Goal: Task Accomplishment & Management: Use online tool/utility

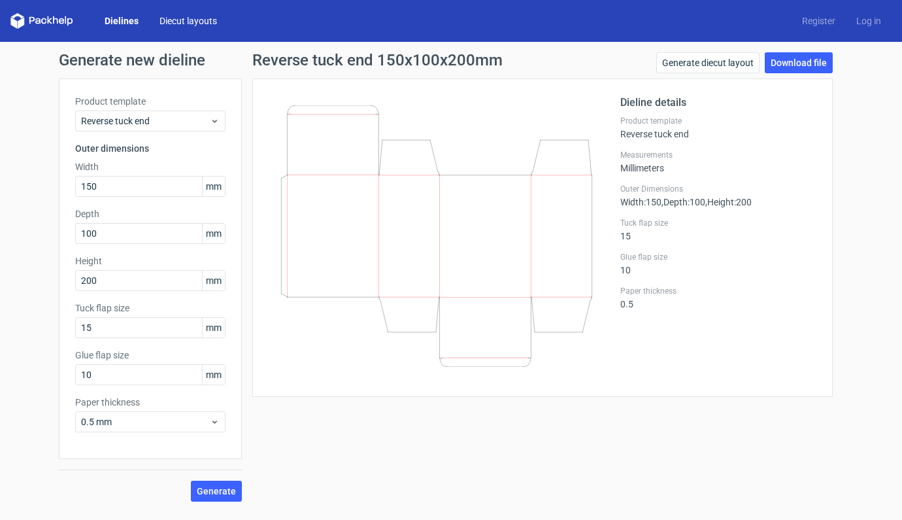
click at [188, 31] on div "Dielines Diecut layouts Register Log in" at bounding box center [451, 21] width 902 height 42
click at [192, 23] on link "Diecut layouts" at bounding box center [188, 20] width 78 height 13
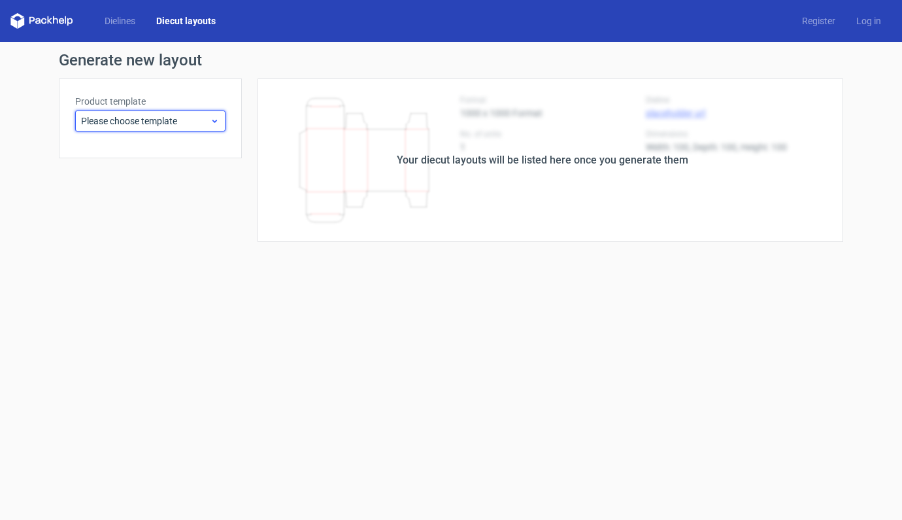
click at [175, 122] on span "Please choose template" at bounding box center [145, 120] width 129 height 13
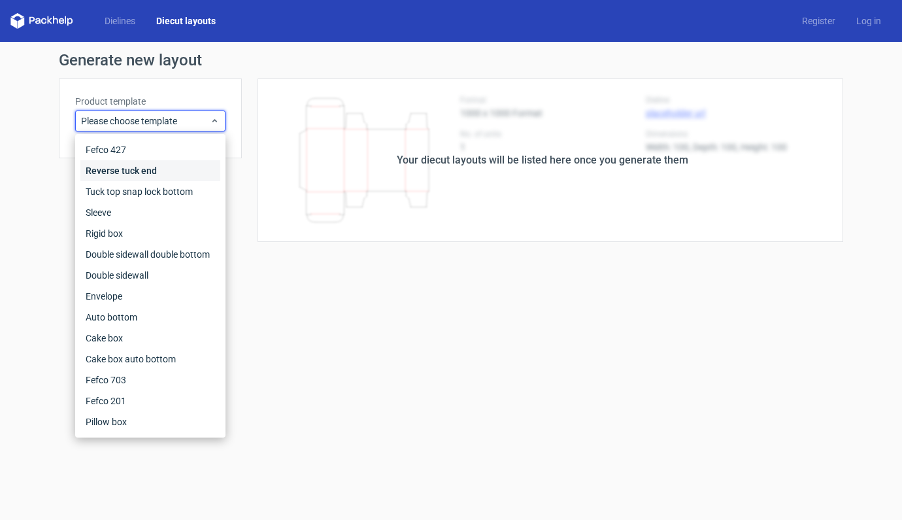
click at [137, 173] on div "Reverse tuck end" at bounding box center [150, 170] width 140 height 21
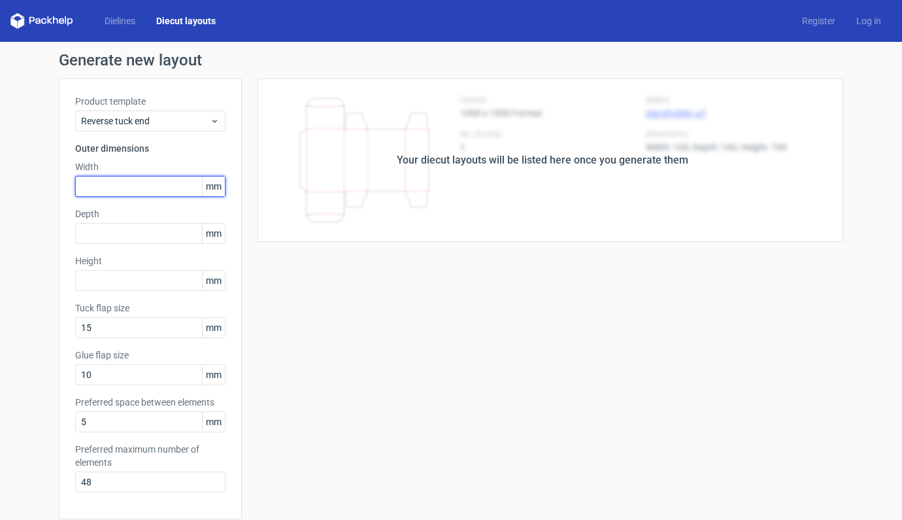
click at [118, 183] on input "text" at bounding box center [150, 186] width 150 height 21
type input "150"
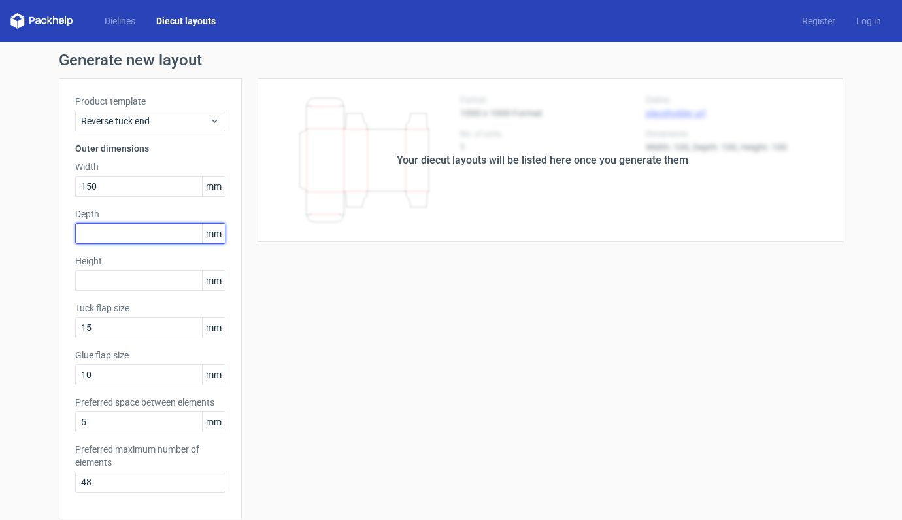
click at [132, 243] on input "text" at bounding box center [150, 233] width 150 height 21
type input "100"
click at [134, 291] on div "Product template Reverse tuck end Outer dimensions Width 150 mm Depth 100 mm He…" at bounding box center [150, 298] width 183 height 441
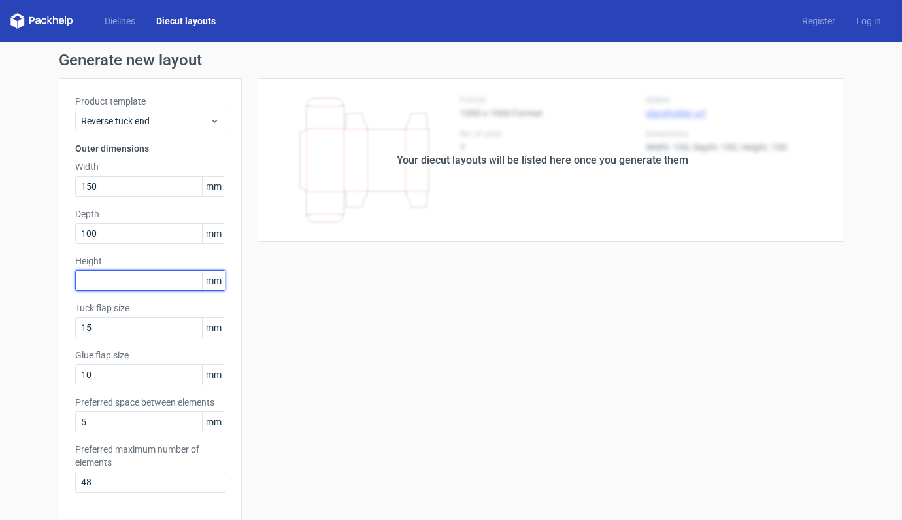
click at [133, 288] on input "text" at bounding box center [150, 280] width 150 height 21
type input "200"
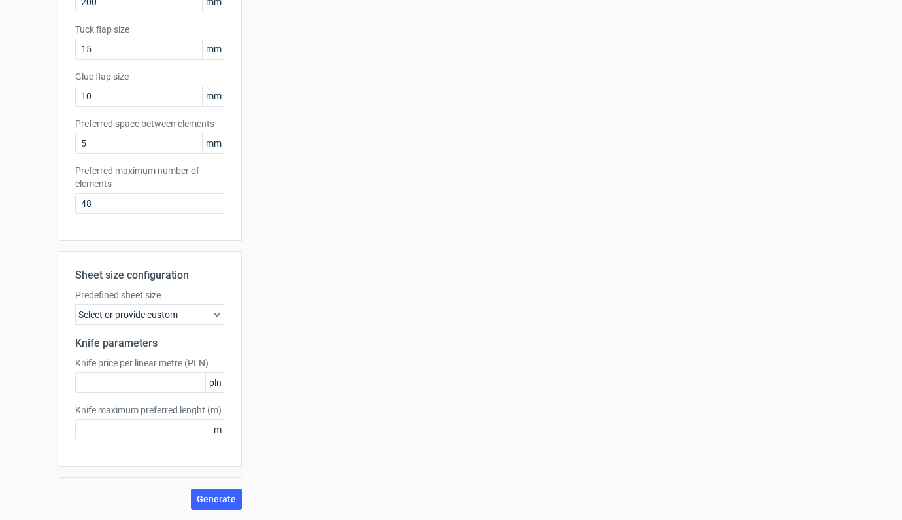
click at [168, 314] on div "Select or provide custom" at bounding box center [150, 314] width 150 height 21
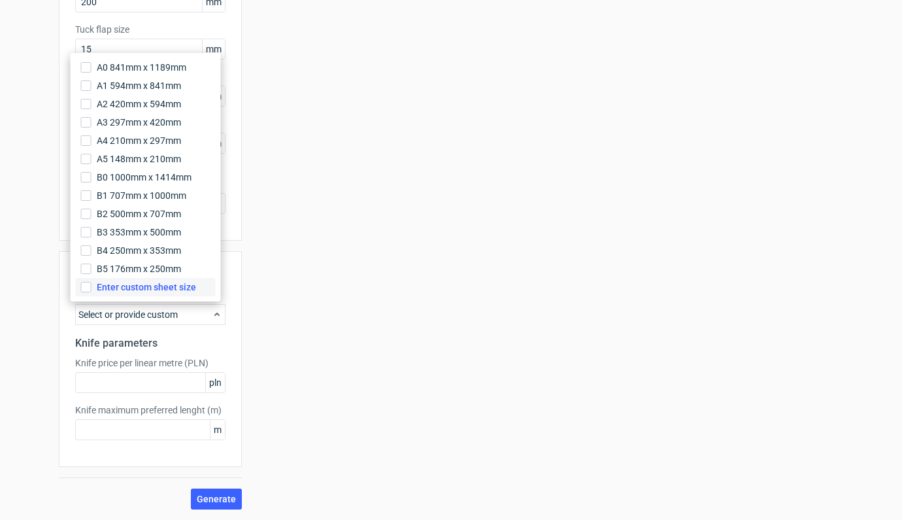
click at [160, 288] on span "Enter custom sheet size" at bounding box center [146, 287] width 99 height 13
click at [92, 288] on input "Enter custom sheet size" at bounding box center [86, 287] width 10 height 10
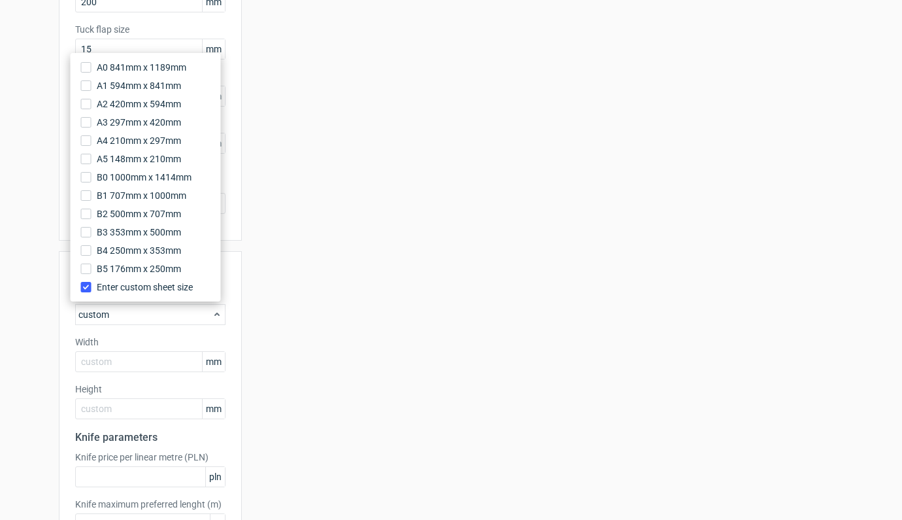
click at [130, 373] on div "Sheet size configuration Predefined sheet size custom Width mm Height mm Knife …" at bounding box center [150, 406] width 183 height 310
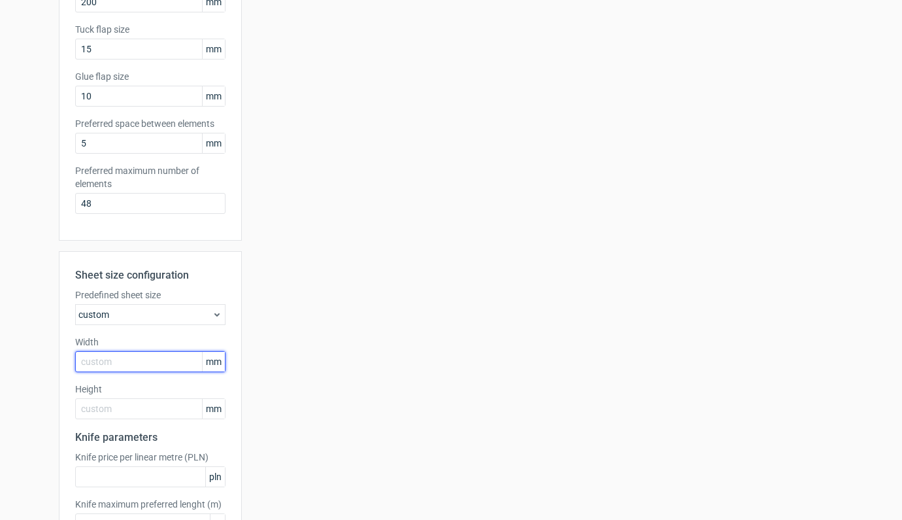
click at [130, 368] on input "text" at bounding box center [150, 361] width 150 height 21
type input "1000"
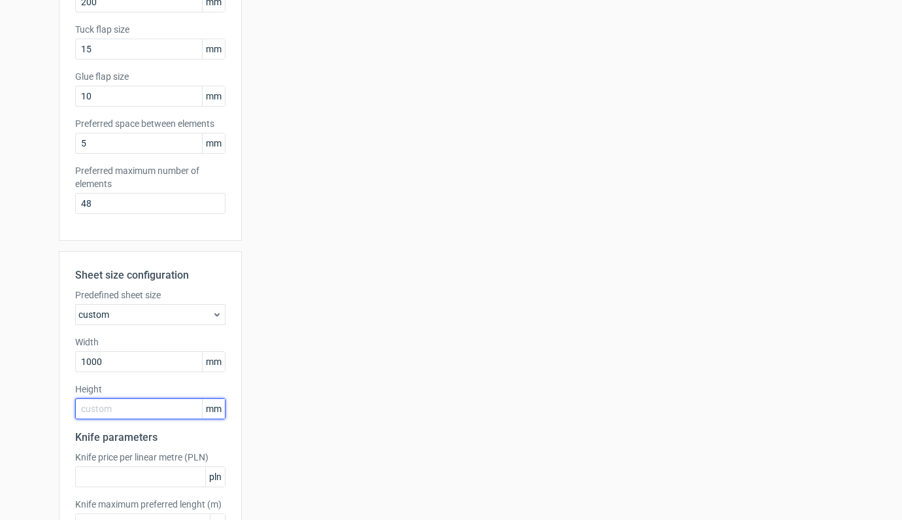
click at [138, 411] on input "text" at bounding box center [150, 408] width 150 height 21
type input "700"
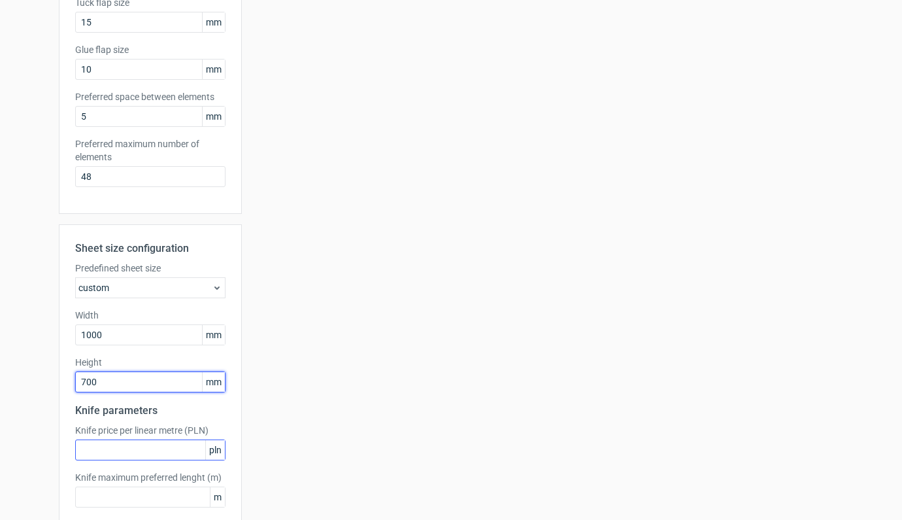
scroll to position [373, 0]
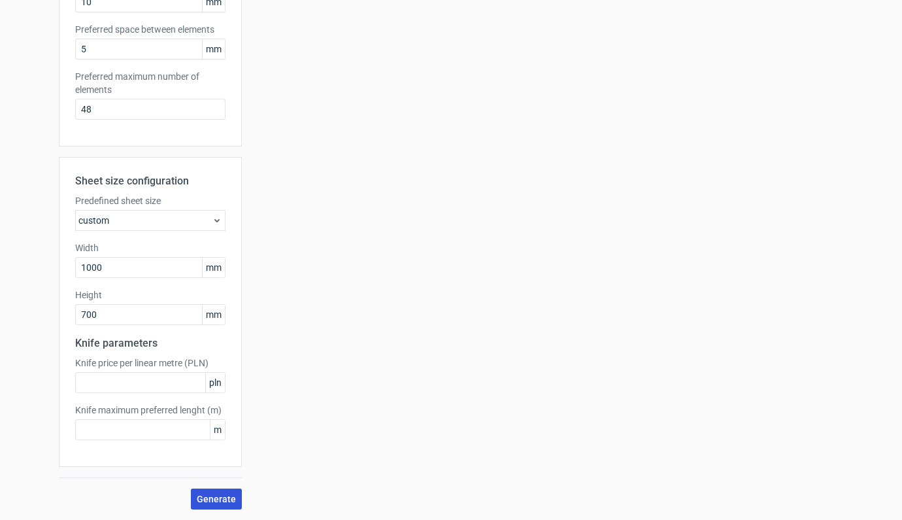
click at [214, 496] on span "Generate" at bounding box center [216, 498] width 39 height 9
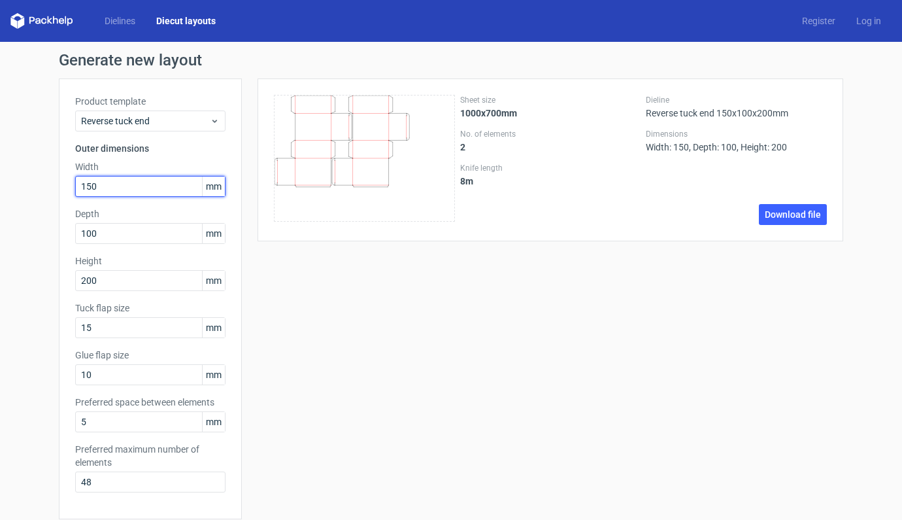
drag, startPoint x: 119, startPoint y: 182, endPoint x: 42, endPoint y: 188, distance: 77.4
click at [42, 188] on div "Generate new layout Product template Reverse tuck end Outer dimensions Width 15…" at bounding box center [451, 467] width 902 height 851
type input "200"
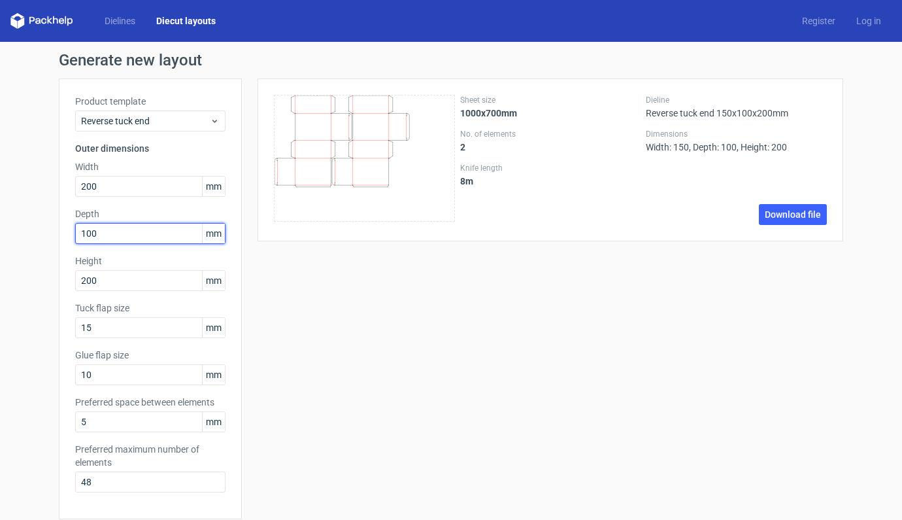
drag, startPoint x: 104, startPoint y: 241, endPoint x: 63, endPoint y: 230, distance: 42.7
click at [63, 230] on div "Product template Reverse tuck end Outer dimensions Width 200 mm Depth 100 mm He…" at bounding box center [150, 298] width 183 height 441
type input "150"
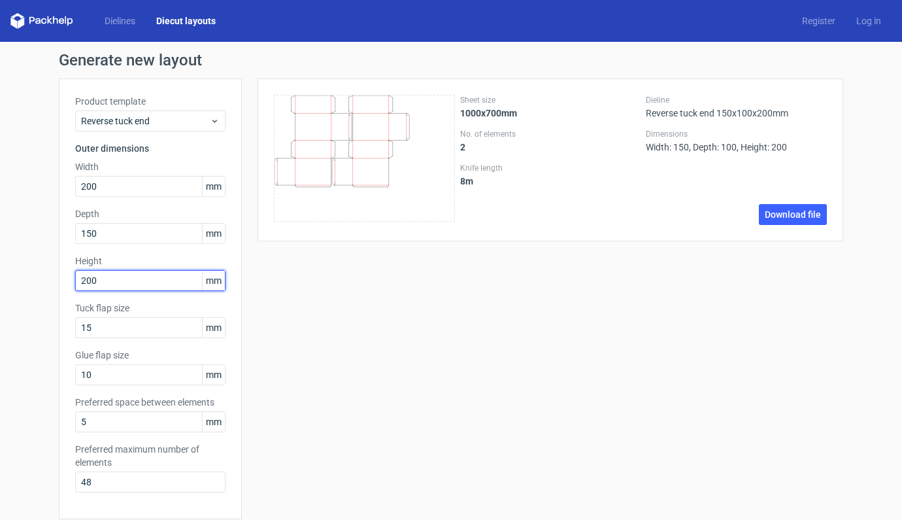
drag, startPoint x: 101, startPoint y: 281, endPoint x: 29, endPoint y: 279, distance: 72.0
click at [29, 279] on div "Generate new layout Product template Reverse tuck end Outer dimensions Width 20…" at bounding box center [451, 467] width 902 height 851
type input "100"
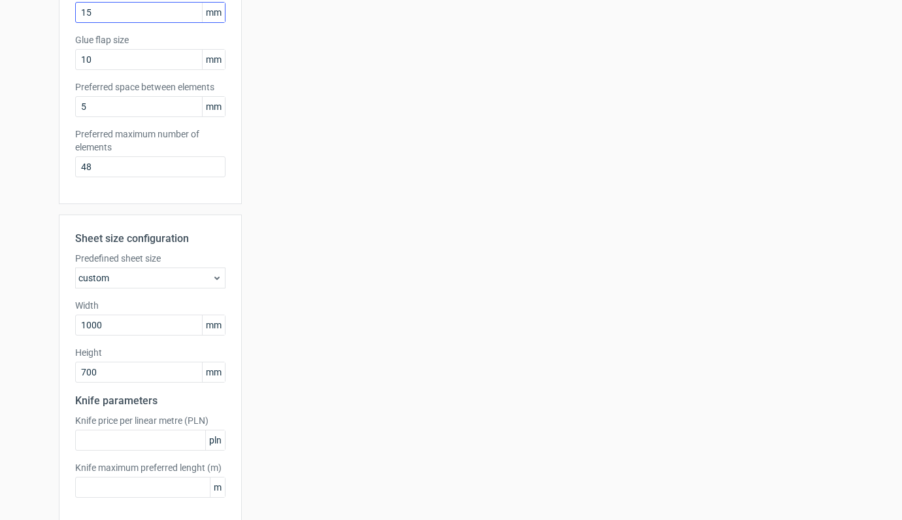
scroll to position [373, 0]
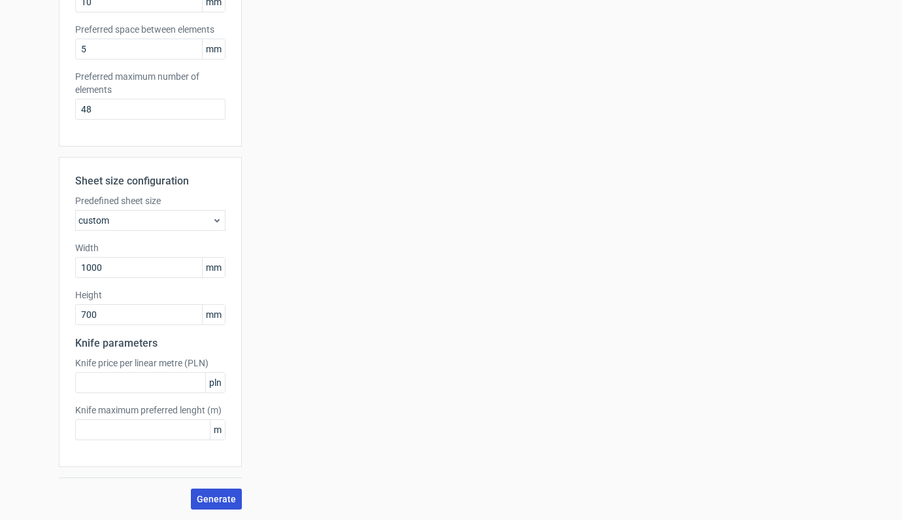
click at [204, 492] on button "Generate" at bounding box center [216, 498] width 51 height 21
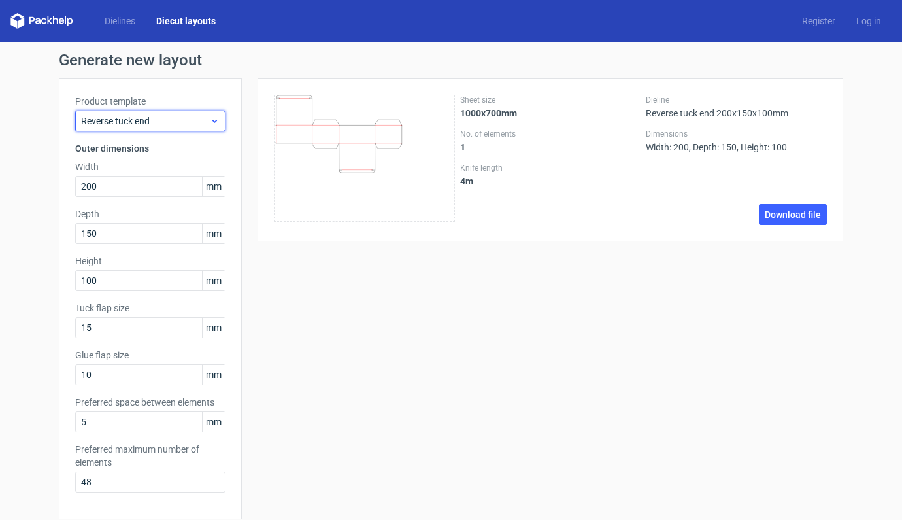
click at [212, 122] on icon at bounding box center [215, 121] width 10 height 10
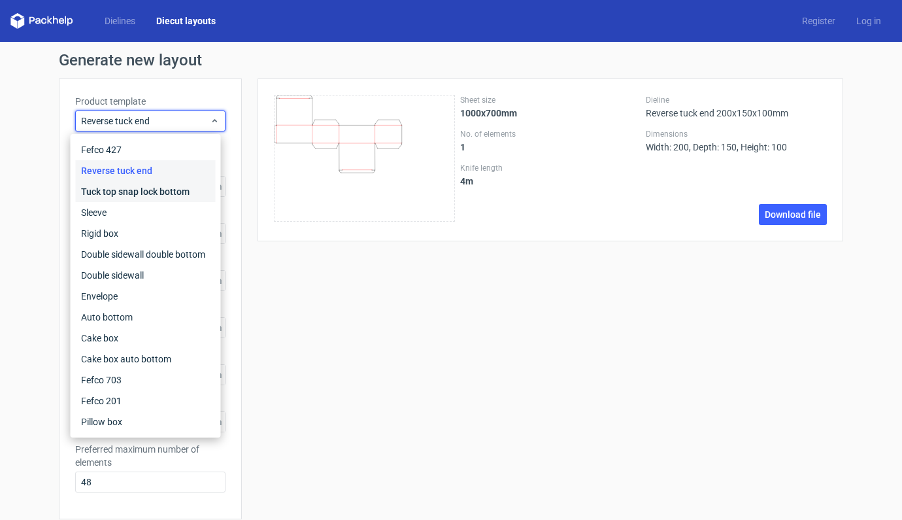
click at [128, 192] on div "Tuck top snap lock bottom" at bounding box center [146, 191] width 140 height 21
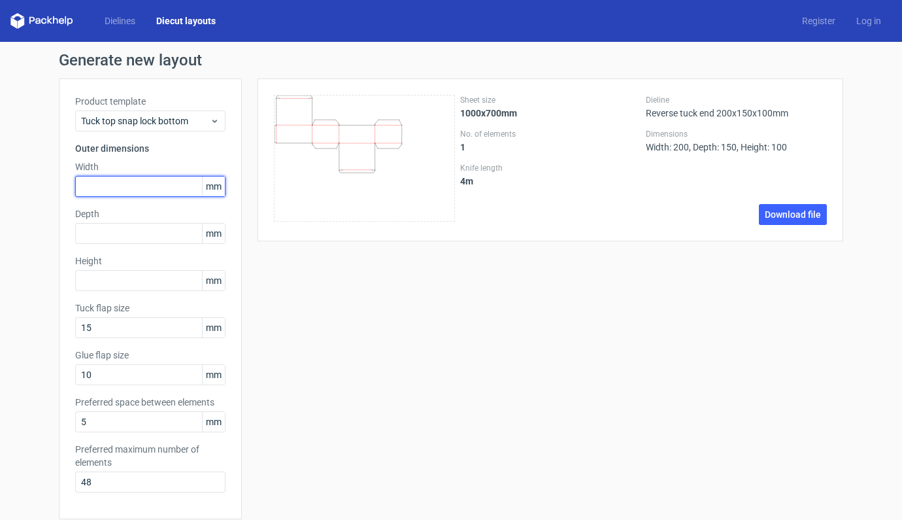
click at [135, 193] on input "text" at bounding box center [150, 186] width 150 height 21
type input "200"
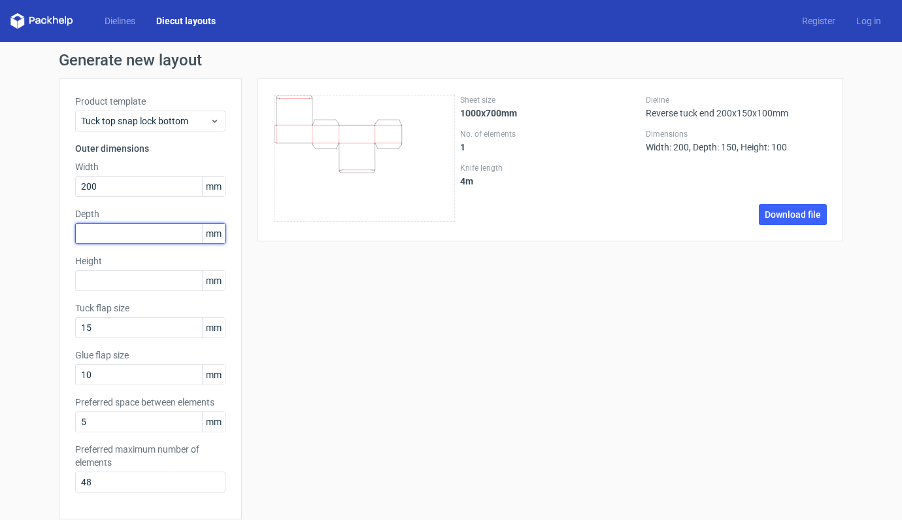
click at [128, 230] on input "text" at bounding box center [150, 233] width 150 height 21
type input "150"
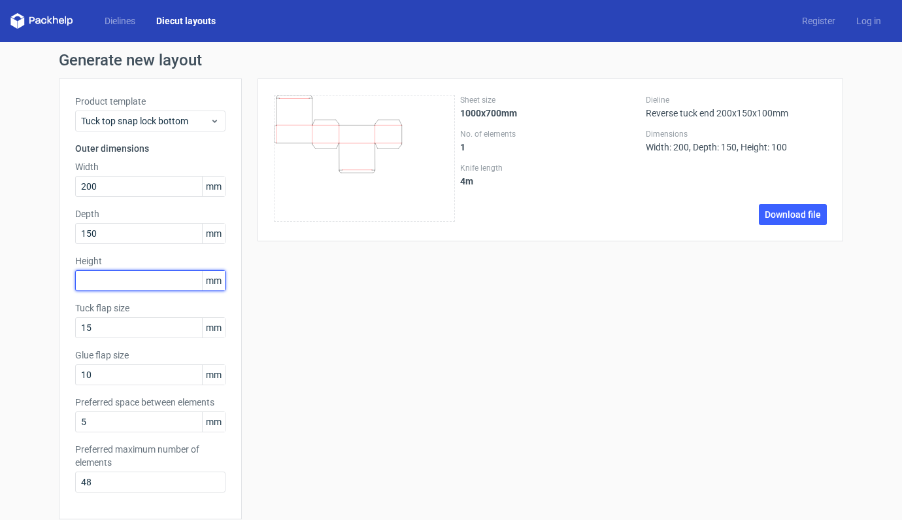
click at [80, 273] on input "text" at bounding box center [150, 280] width 150 height 21
type input "100"
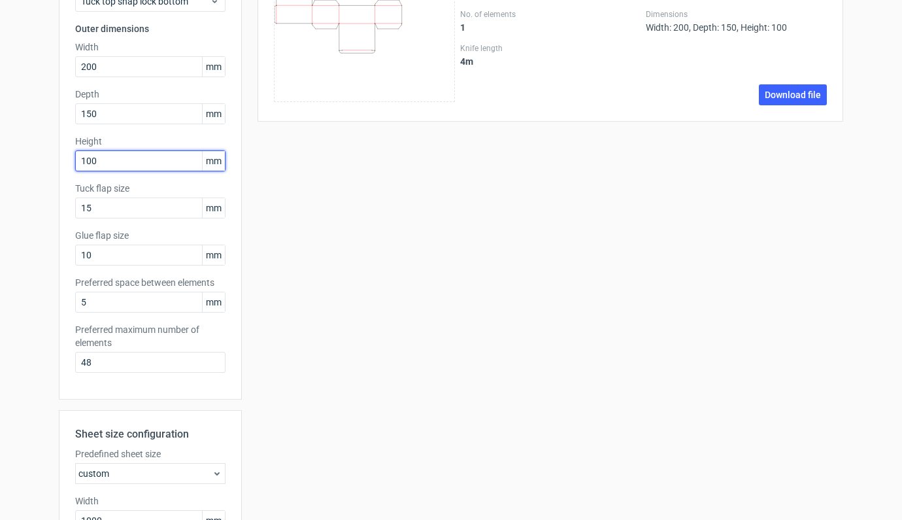
scroll to position [373, 0]
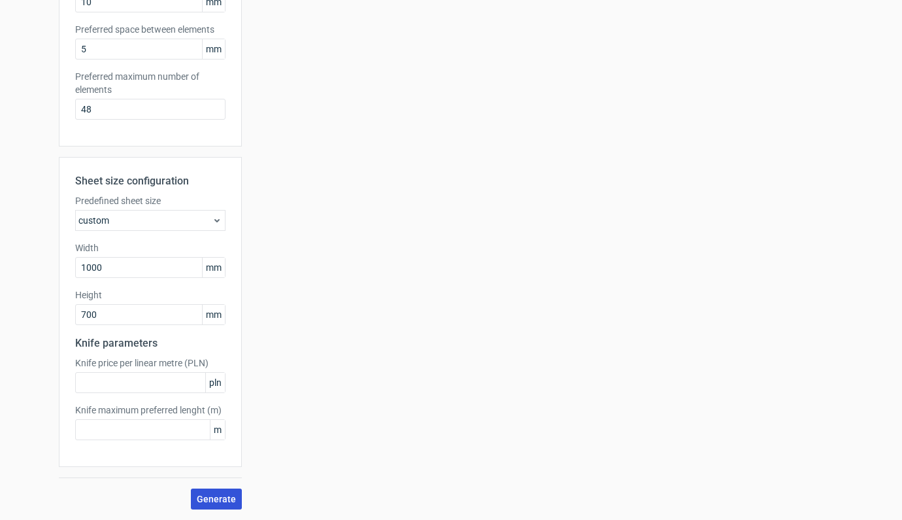
click at [206, 501] on span "Generate" at bounding box center [216, 498] width 39 height 9
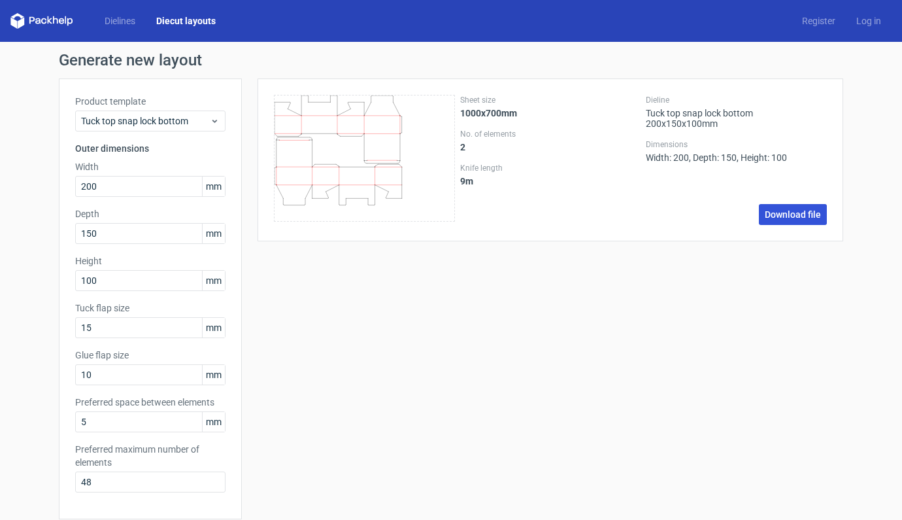
click at [787, 218] on link "Download file" at bounding box center [793, 214] width 68 height 21
drag, startPoint x: 133, startPoint y: 190, endPoint x: 59, endPoint y: 190, distance: 74.5
click at [59, 190] on div "Product template Tuck top snap lock bottom Outer dimensions Width 200 mm Depth …" at bounding box center [150, 298] width 183 height 441
type input "150"
type input "100"
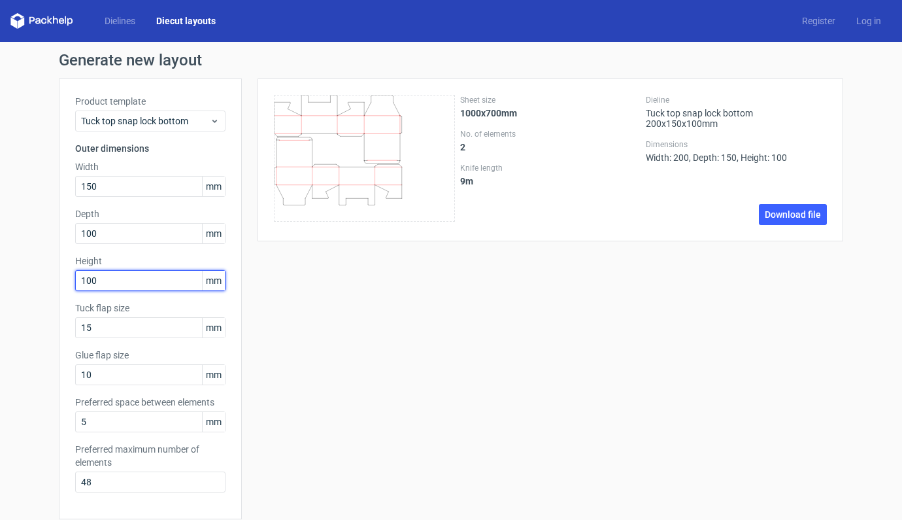
drag, startPoint x: 96, startPoint y: 281, endPoint x: 60, endPoint y: 282, distance: 36.0
click at [60, 282] on div "Product template Tuck top snap lock bottom Outer dimensions Width 150 mm Depth …" at bounding box center [150, 298] width 183 height 441
type input "200"
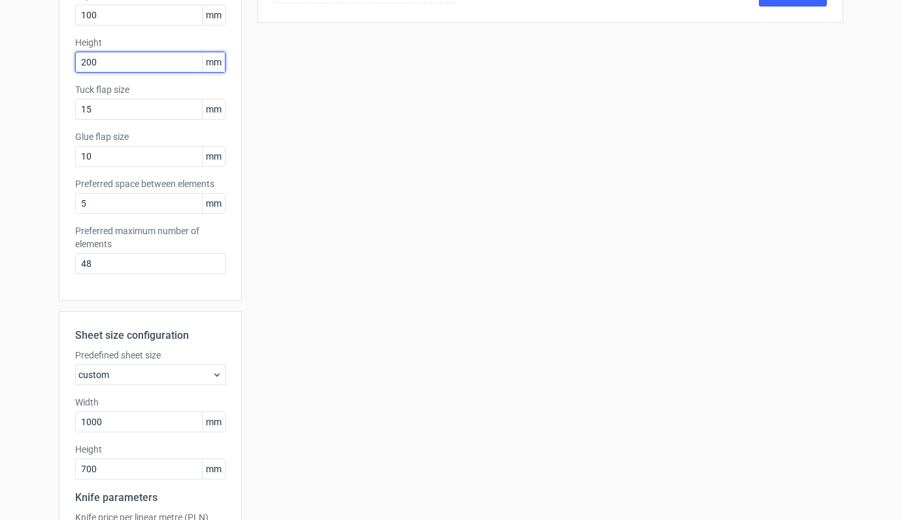
scroll to position [373, 0]
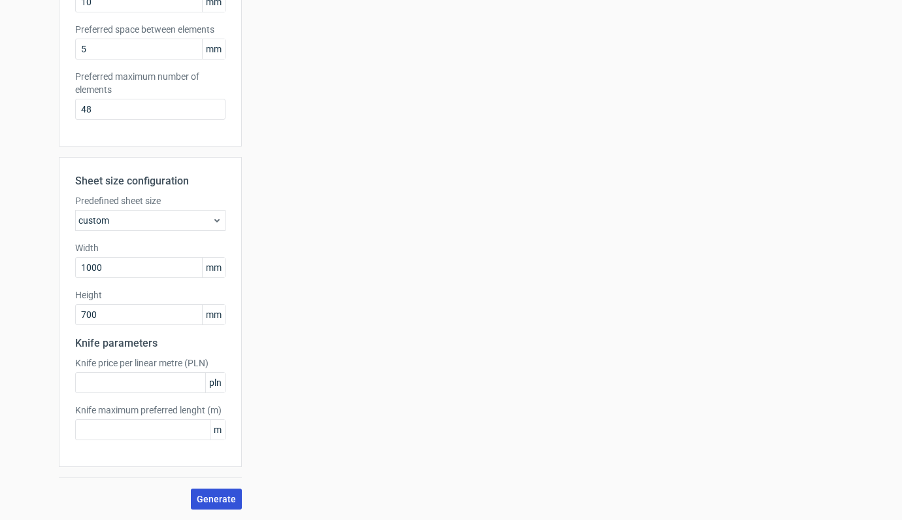
click at [223, 498] on span "Generate" at bounding box center [216, 498] width 39 height 9
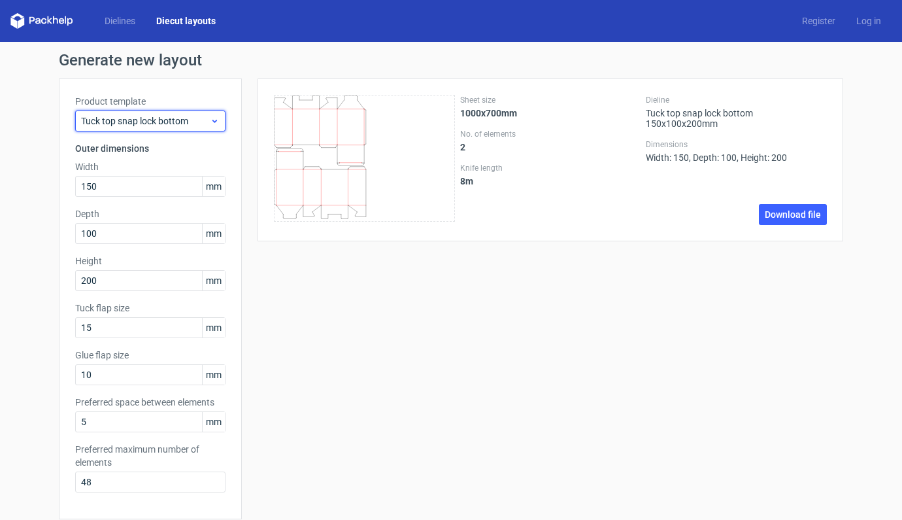
click at [210, 116] on icon at bounding box center [215, 121] width 10 height 10
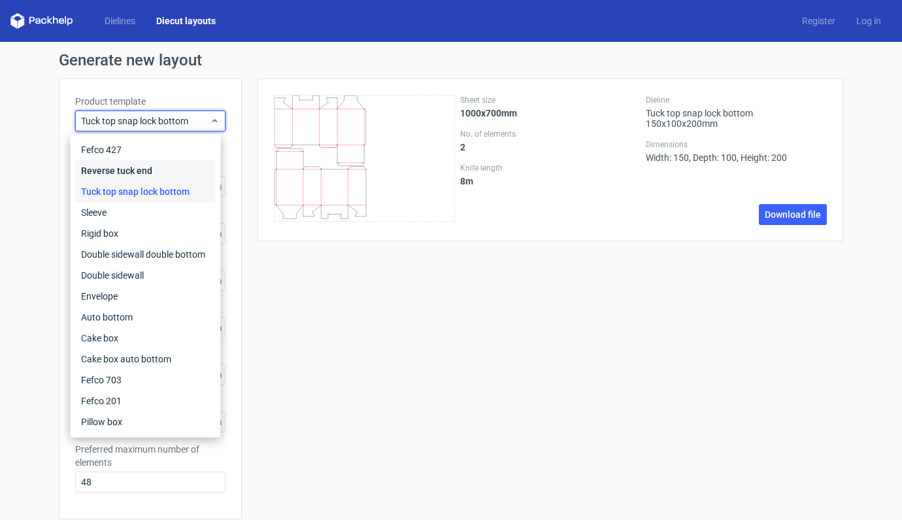
click at [138, 172] on div "Reverse tuck end" at bounding box center [146, 170] width 140 height 21
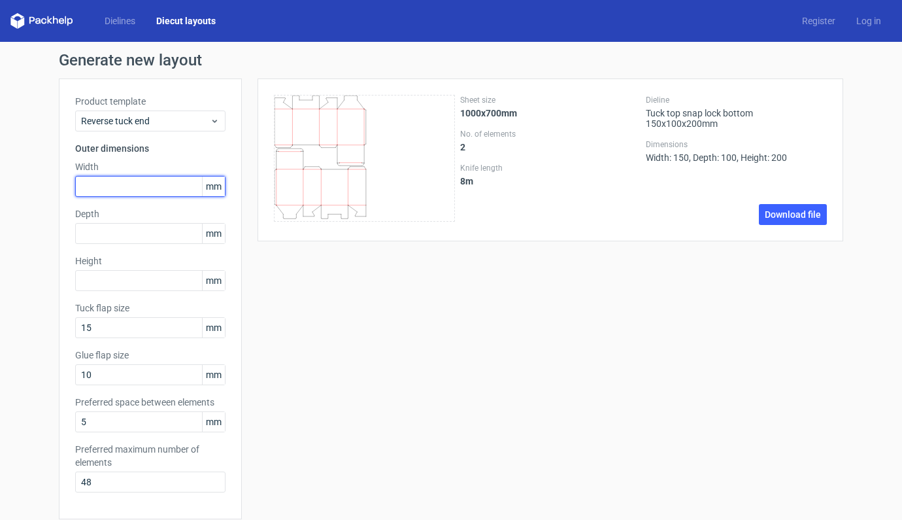
click at [116, 188] on input "text" at bounding box center [150, 186] width 150 height 21
type input "150"
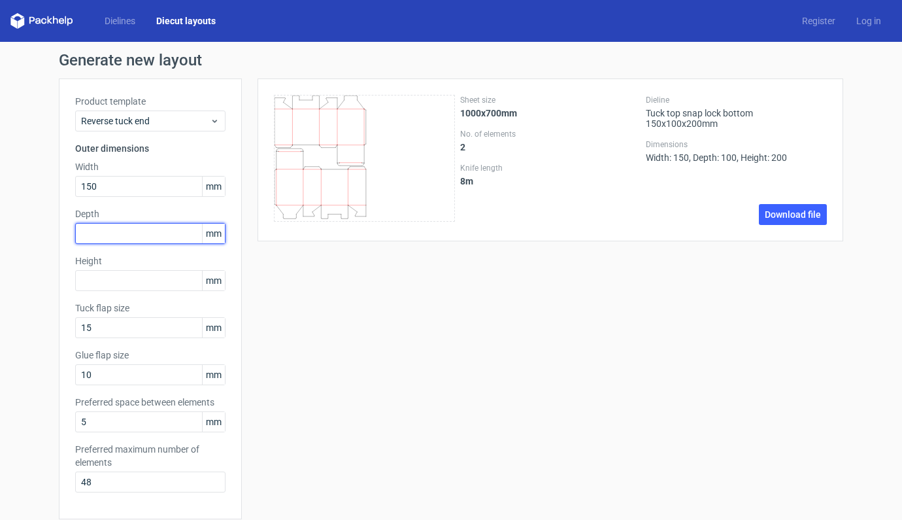
click at [117, 237] on input "text" at bounding box center [150, 233] width 150 height 21
type input "100"
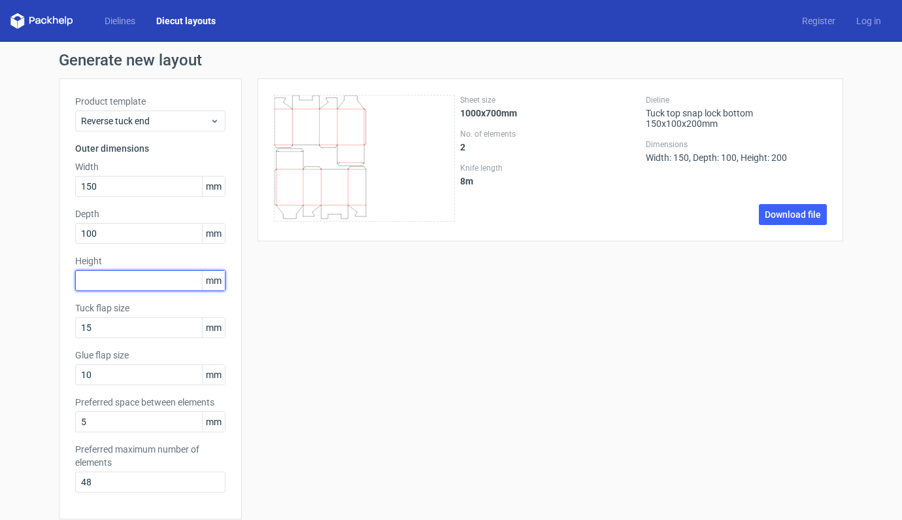
click at [116, 285] on input "text" at bounding box center [150, 280] width 150 height 21
type input "200"
click at [307, 316] on div "Sheet size 1000x700mm No. of elements 2 Knife length 8 m Dieline Tuck top snap …" at bounding box center [543, 480] width 602 height 804
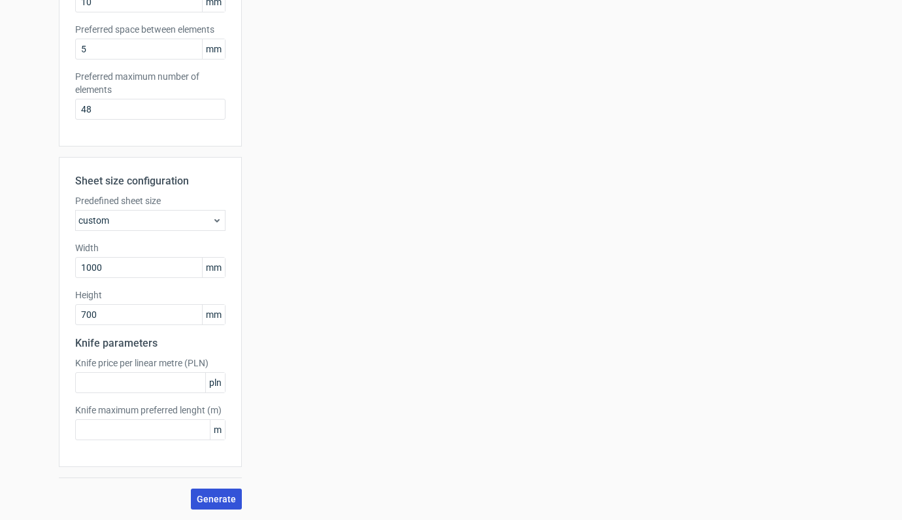
click at [218, 490] on button "Generate" at bounding box center [216, 498] width 51 height 21
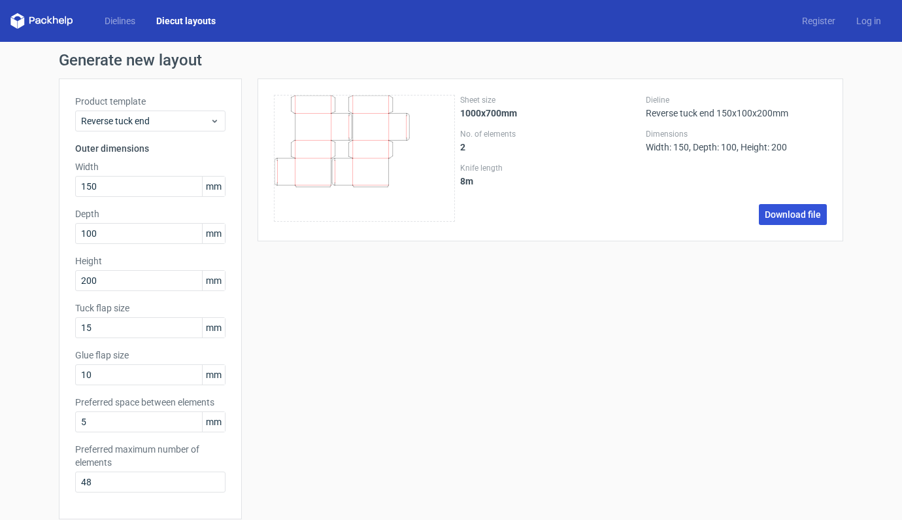
click at [788, 215] on link "Download file" at bounding box center [793, 214] width 68 height 21
